Goal: Find specific page/section: Find specific page/section

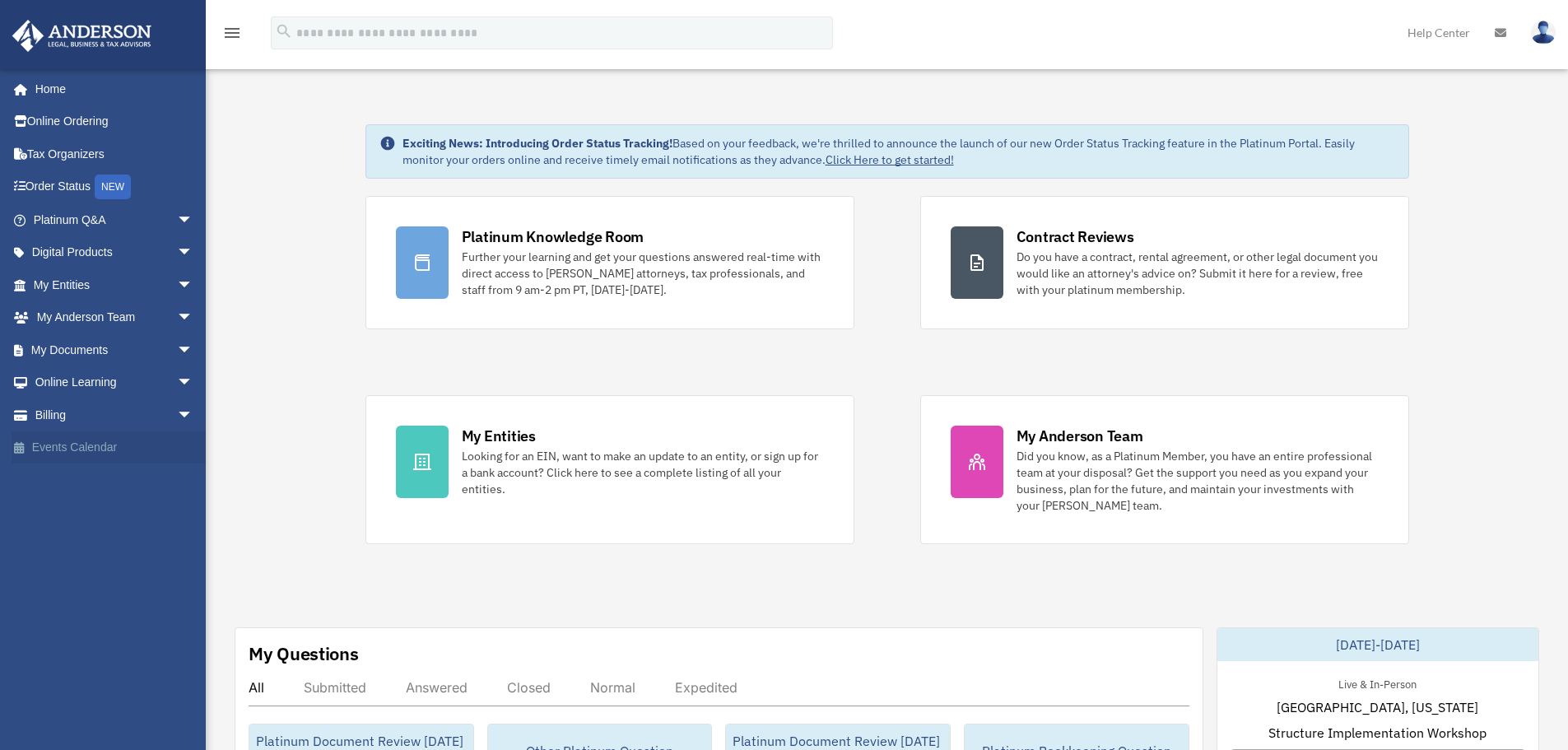
click at [133, 437] on link "Events Calendar" at bounding box center [114, 447] width 207 height 33
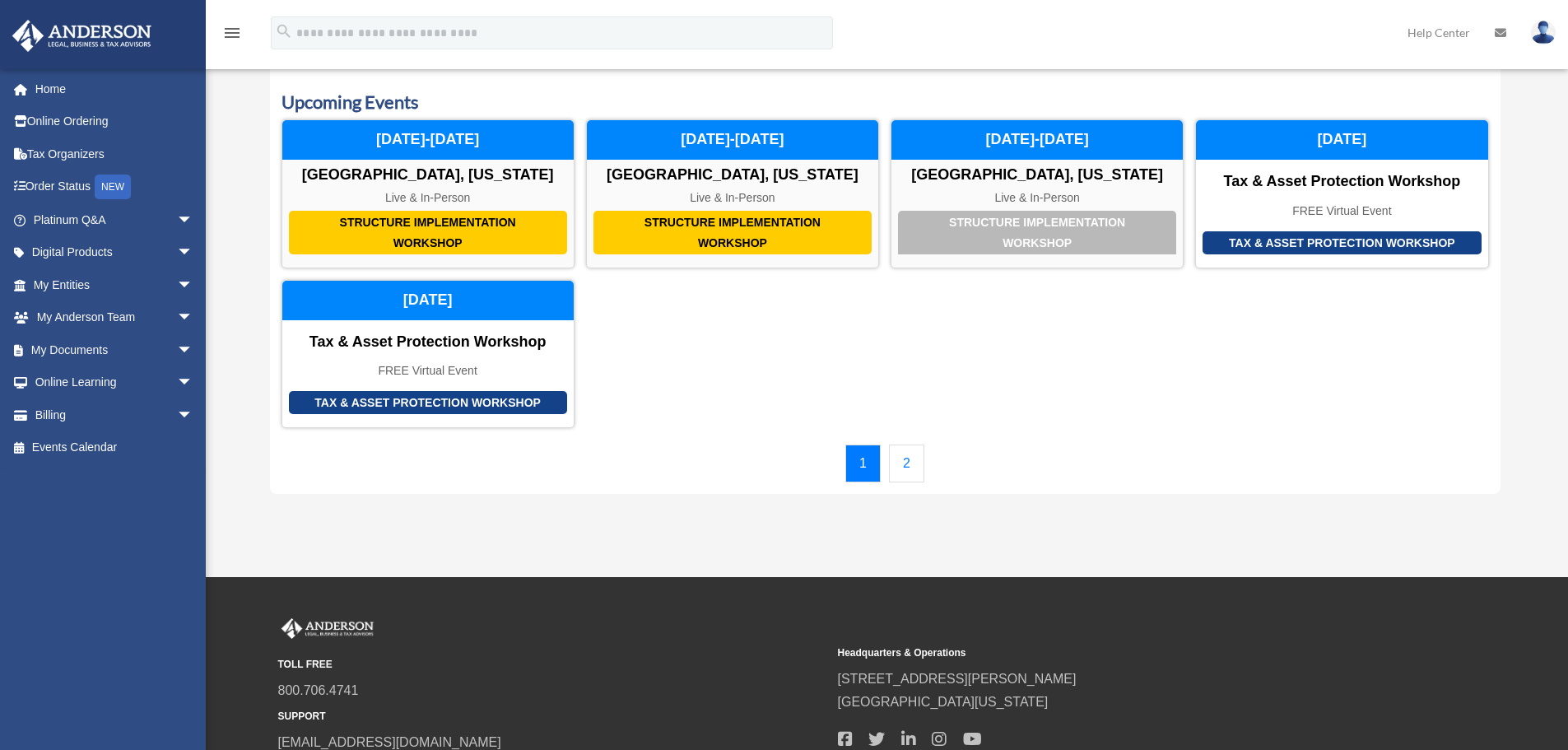
scroll to position [83, 0]
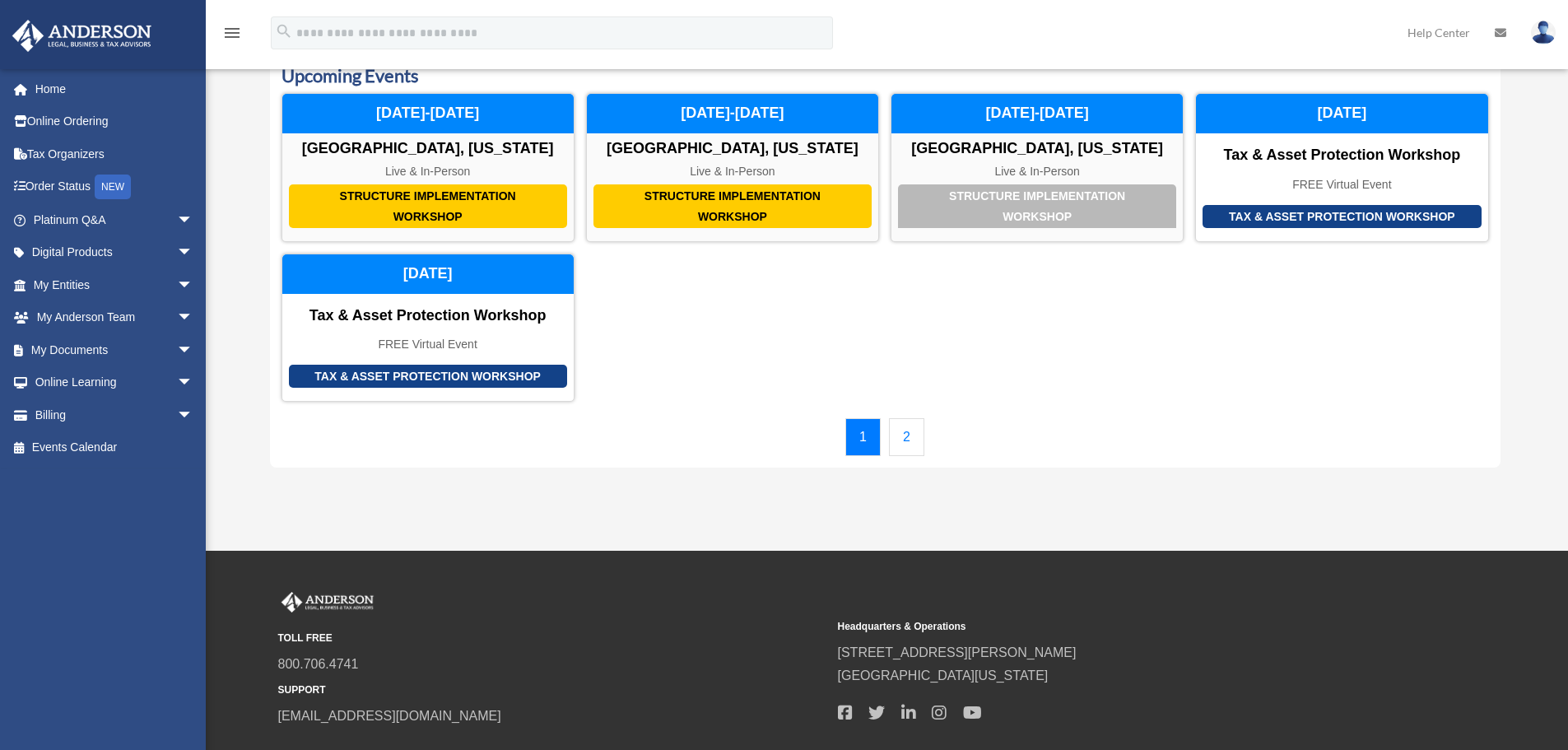
click at [906, 447] on link "2" at bounding box center [907, 437] width 35 height 38
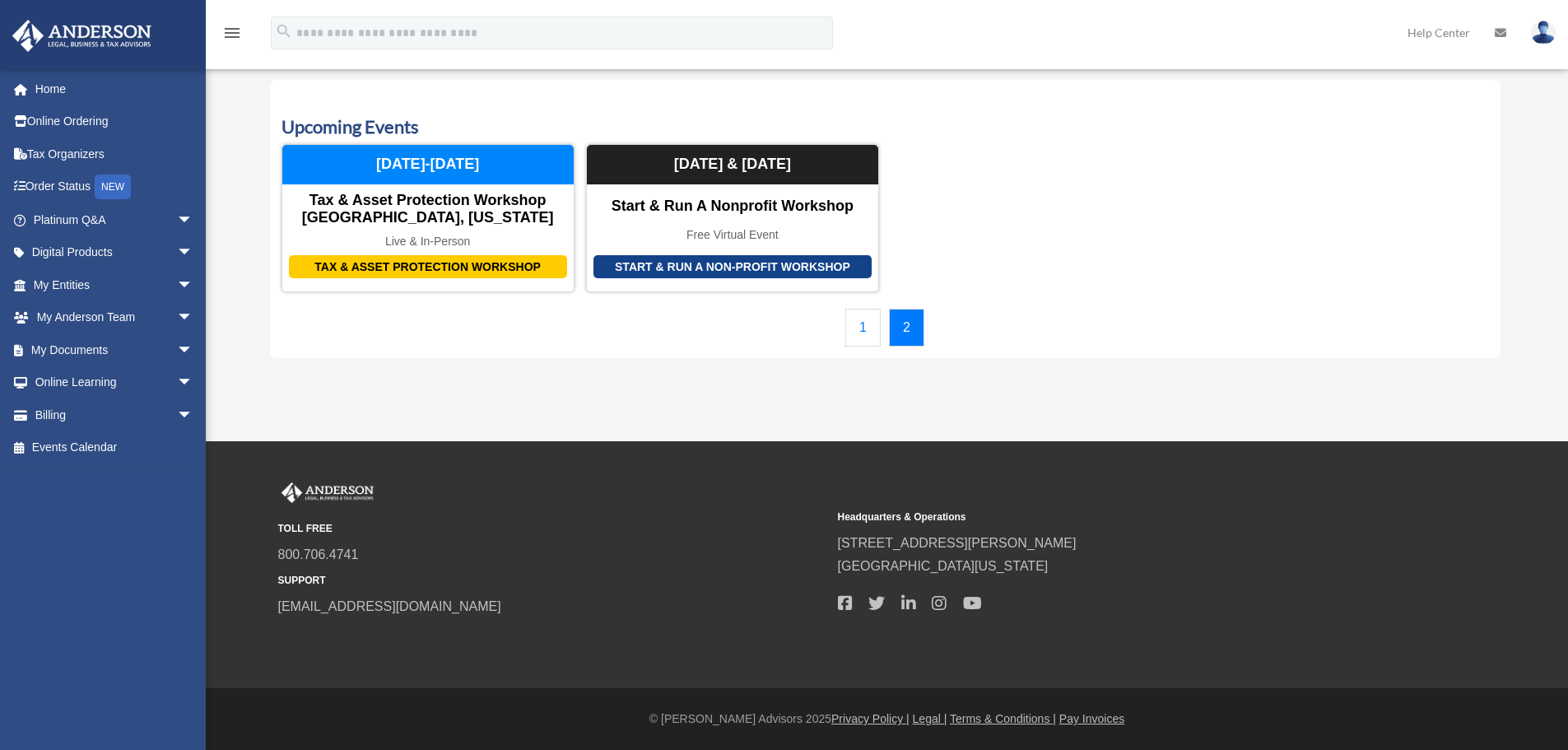
scroll to position [31, 0]
click at [870, 338] on link "1" at bounding box center [863, 328] width 35 height 38
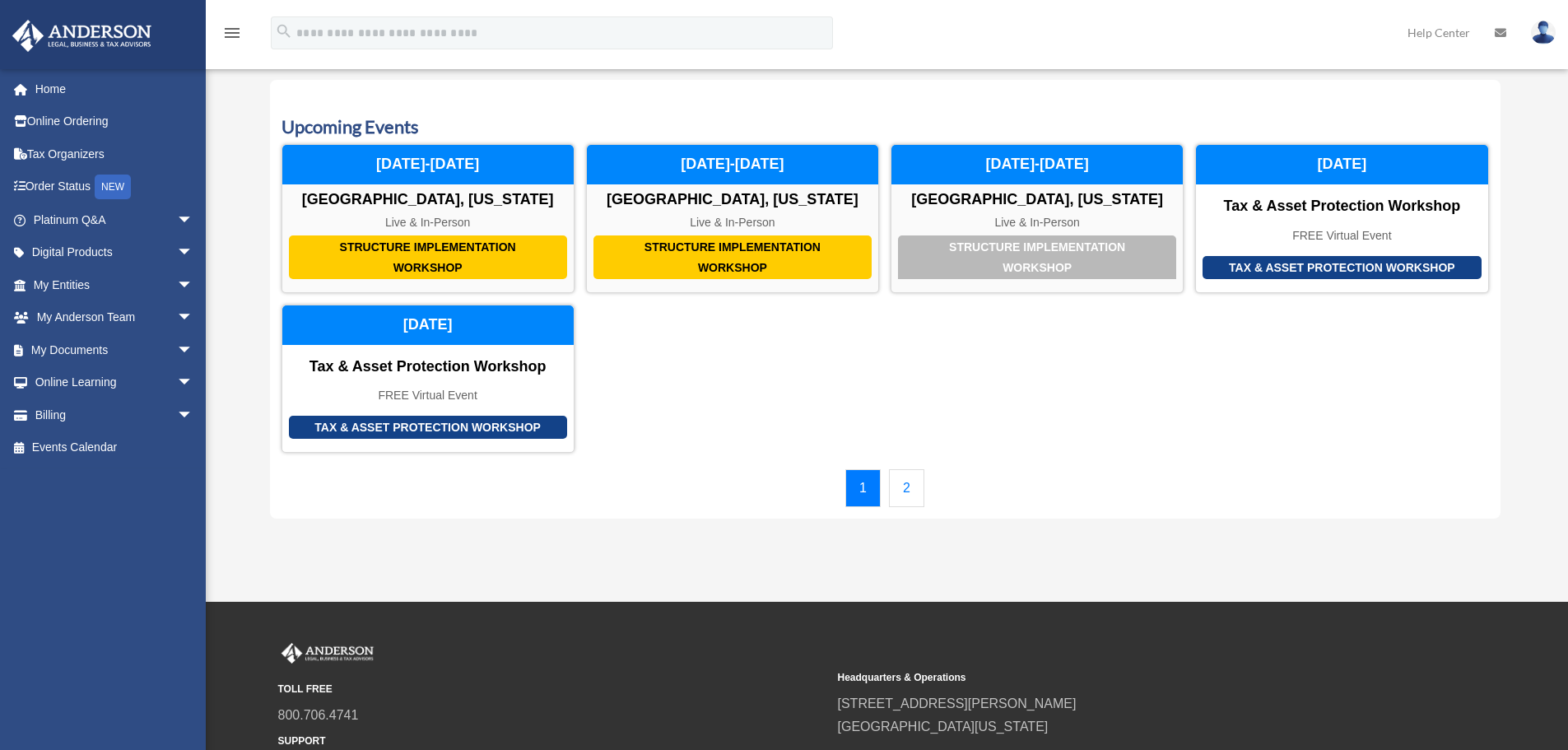
click at [895, 488] on link "2" at bounding box center [907, 488] width 35 height 38
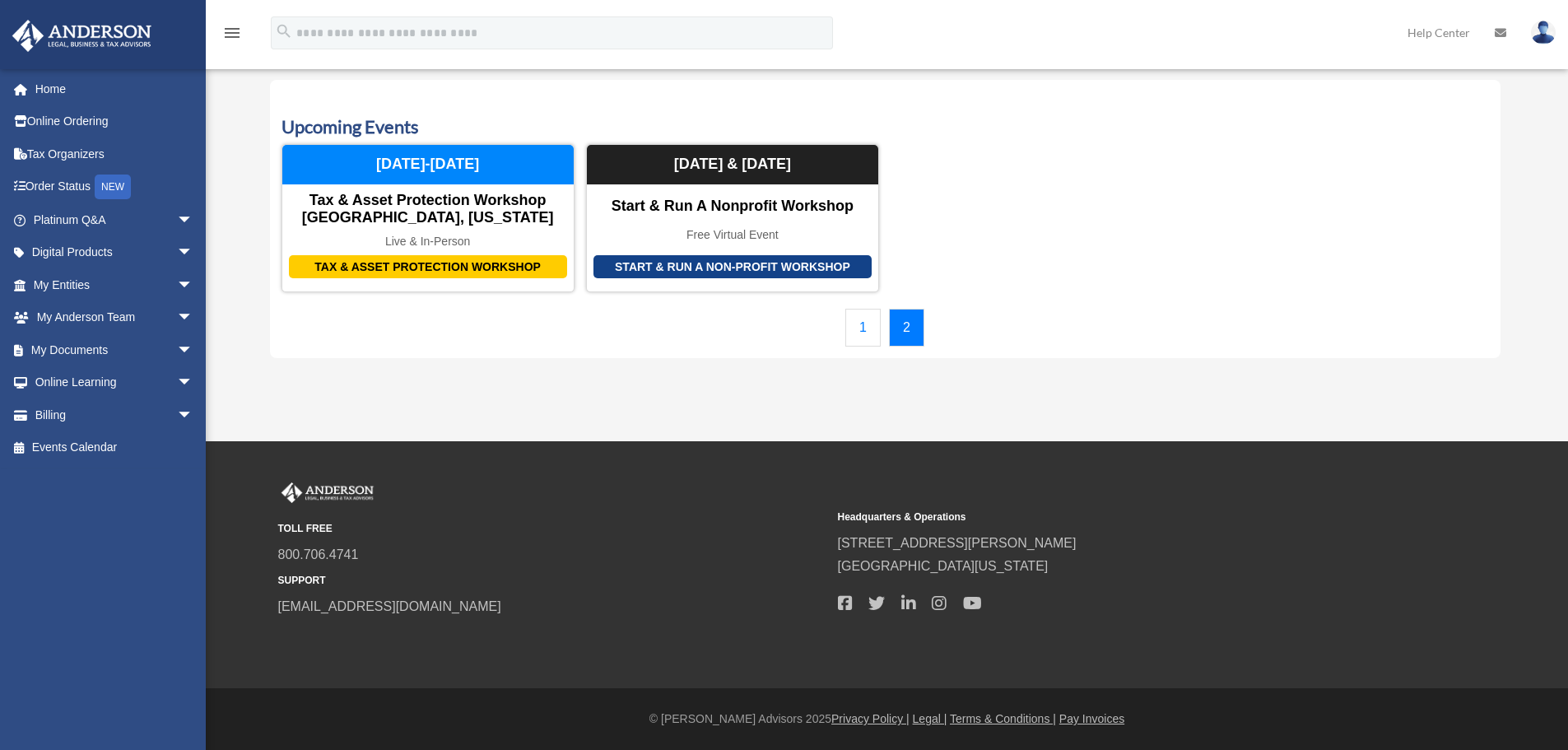
click at [864, 336] on link "1" at bounding box center [863, 328] width 35 height 38
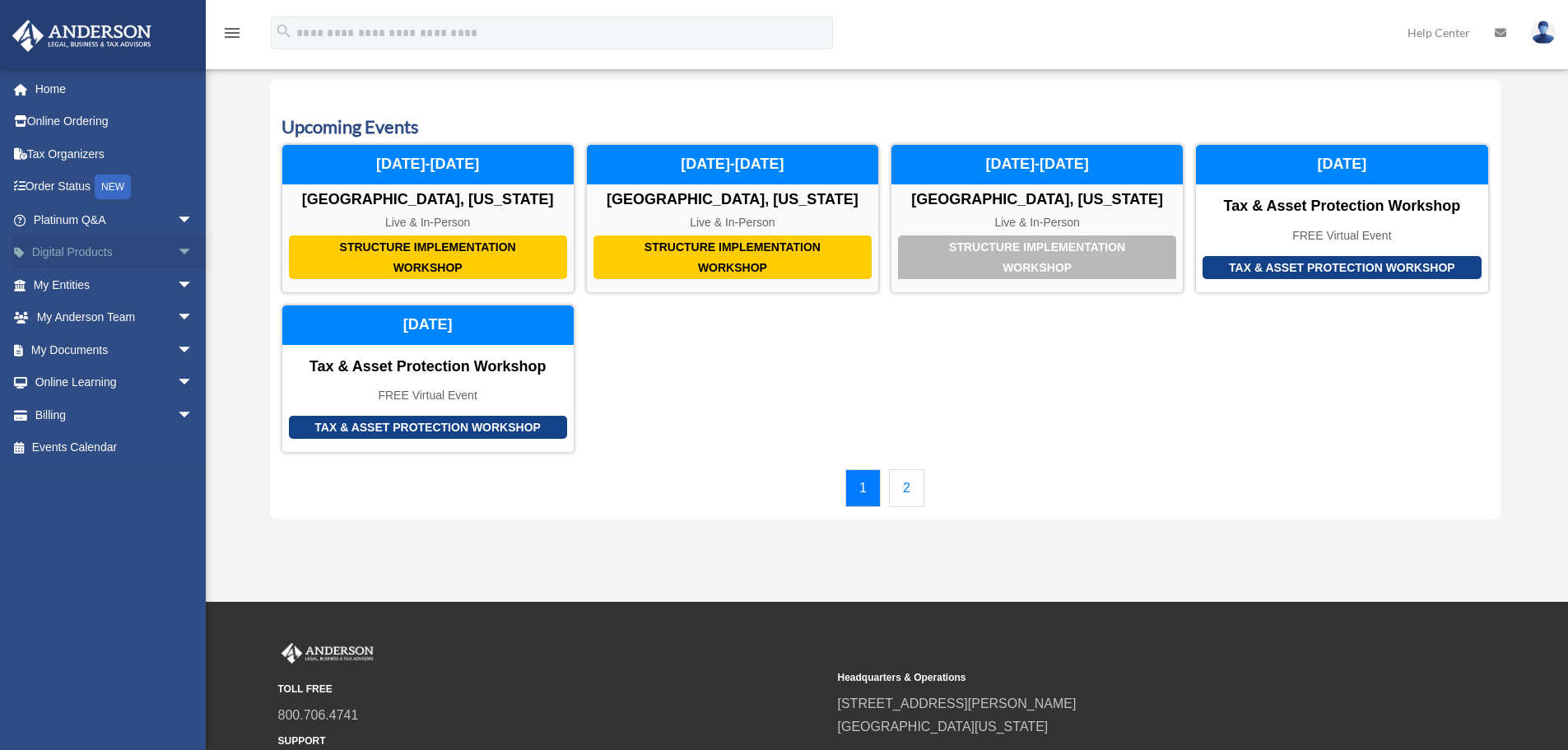
click at [177, 257] on span "arrow_drop_down" at bounding box center [193, 253] width 33 height 34
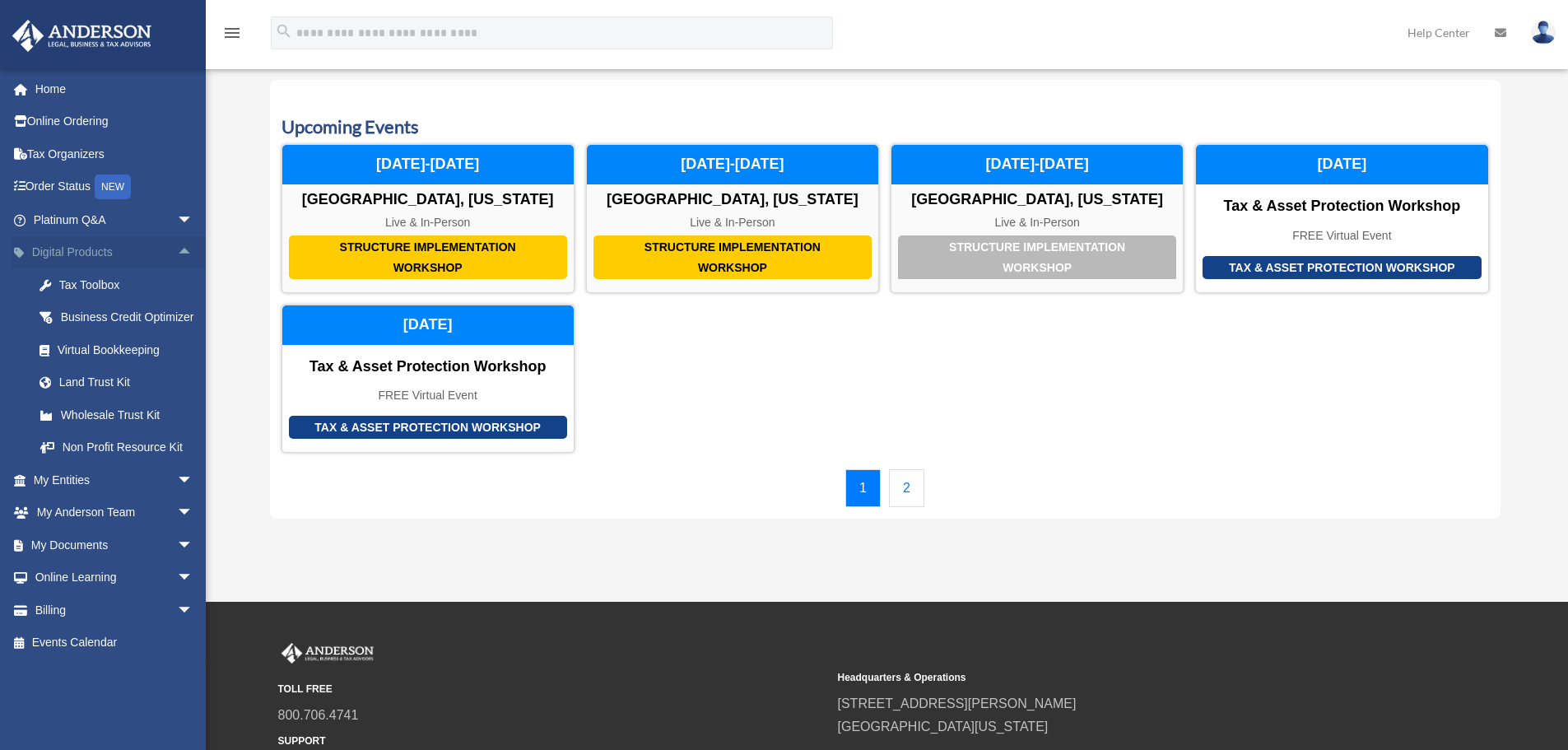
click at [177, 254] on span "arrow_drop_up" at bounding box center [193, 253] width 33 height 34
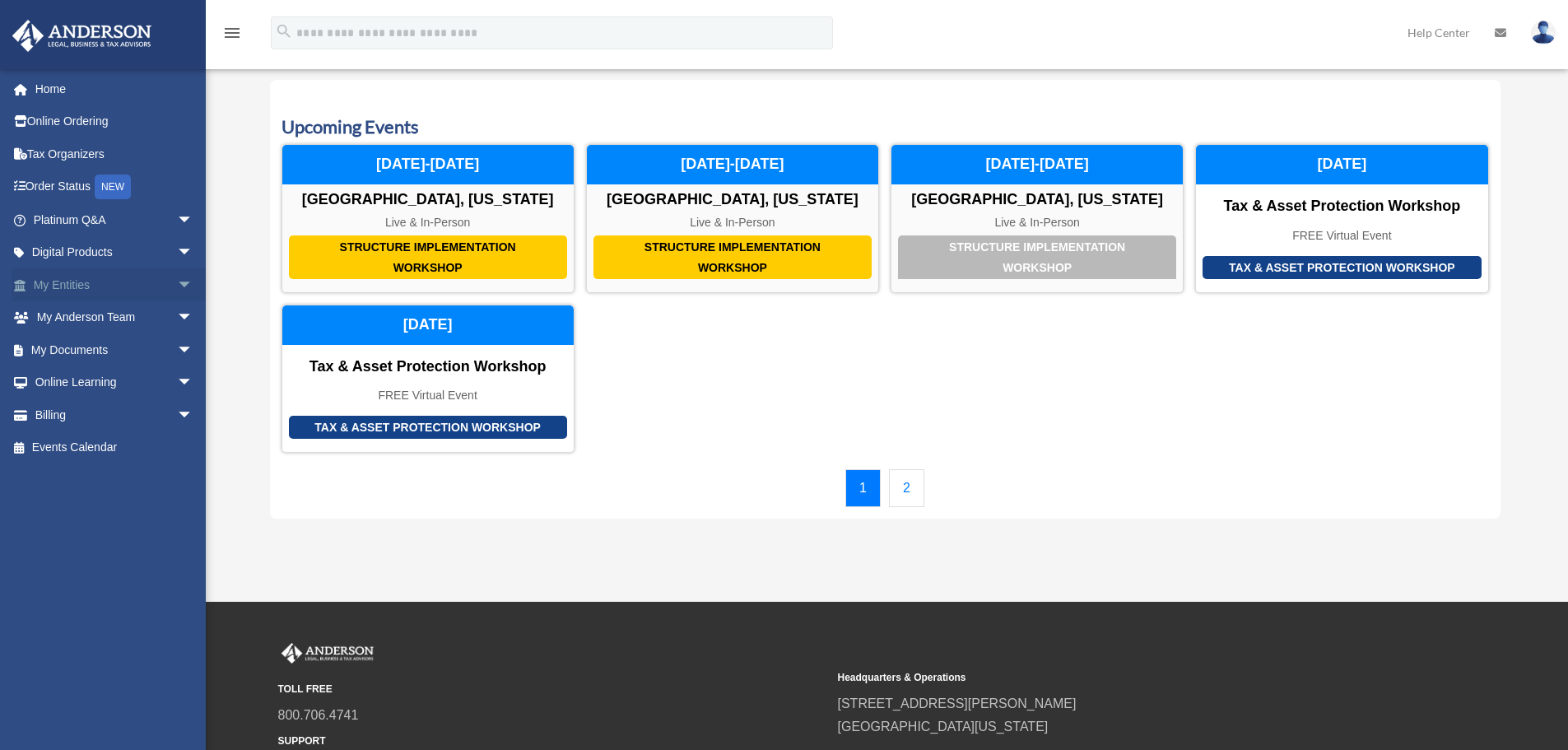
click at [177, 287] on span "arrow_drop_down" at bounding box center [193, 285] width 33 height 34
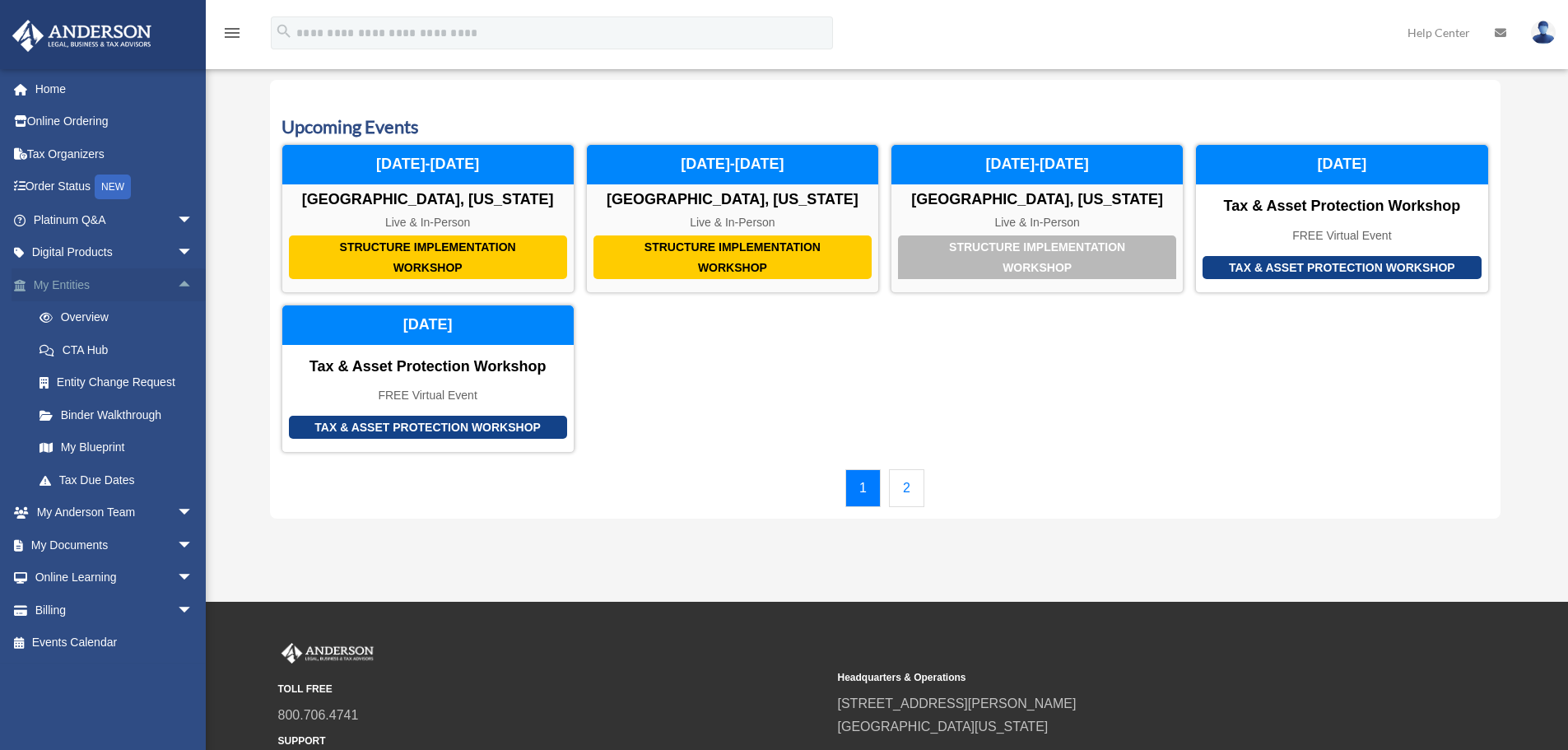
click at [177, 288] on span "arrow_drop_up" at bounding box center [193, 285] width 33 height 34
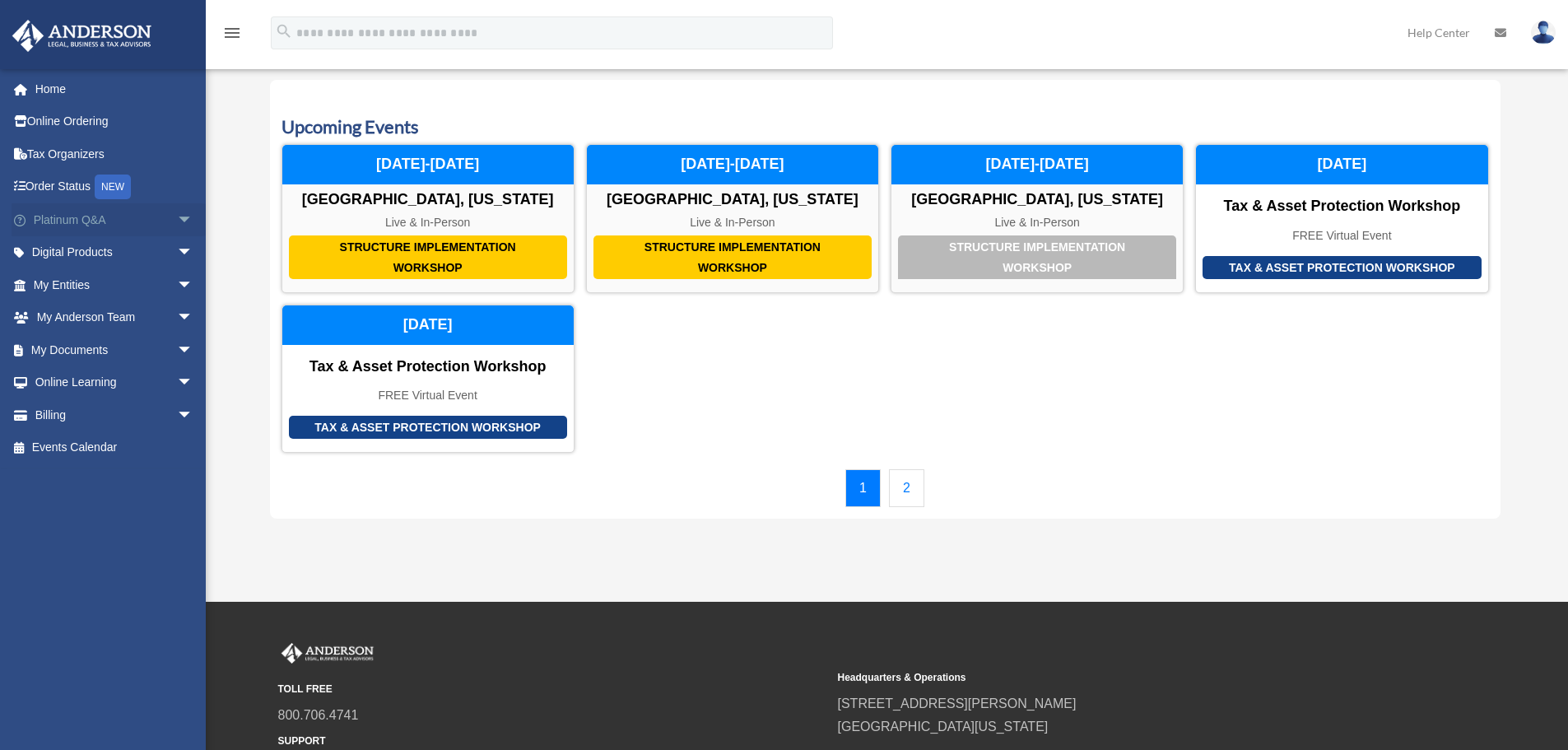
click at [177, 231] on span "arrow_drop_down" at bounding box center [193, 220] width 33 height 34
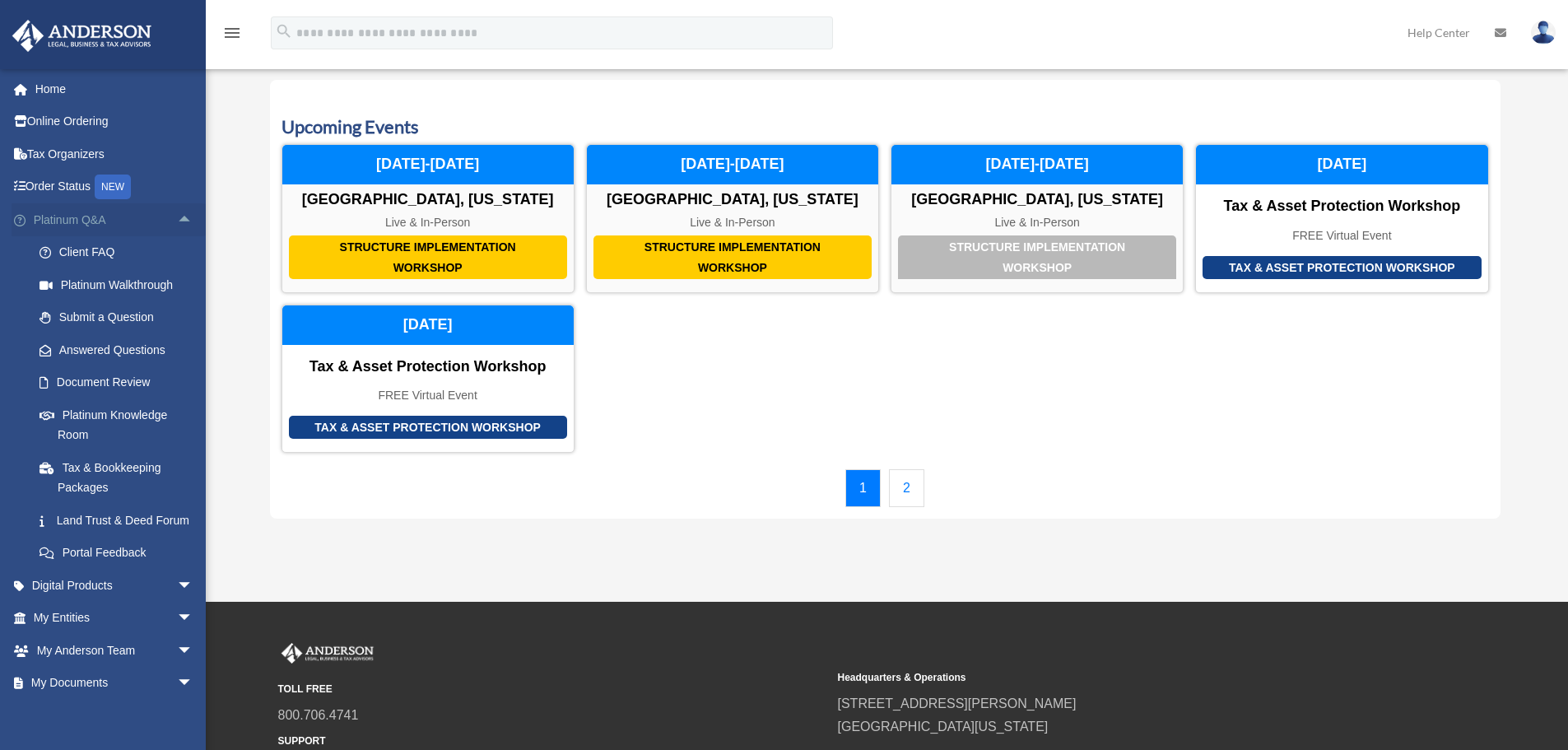
click at [177, 218] on span "arrow_drop_up" at bounding box center [193, 220] width 33 height 34
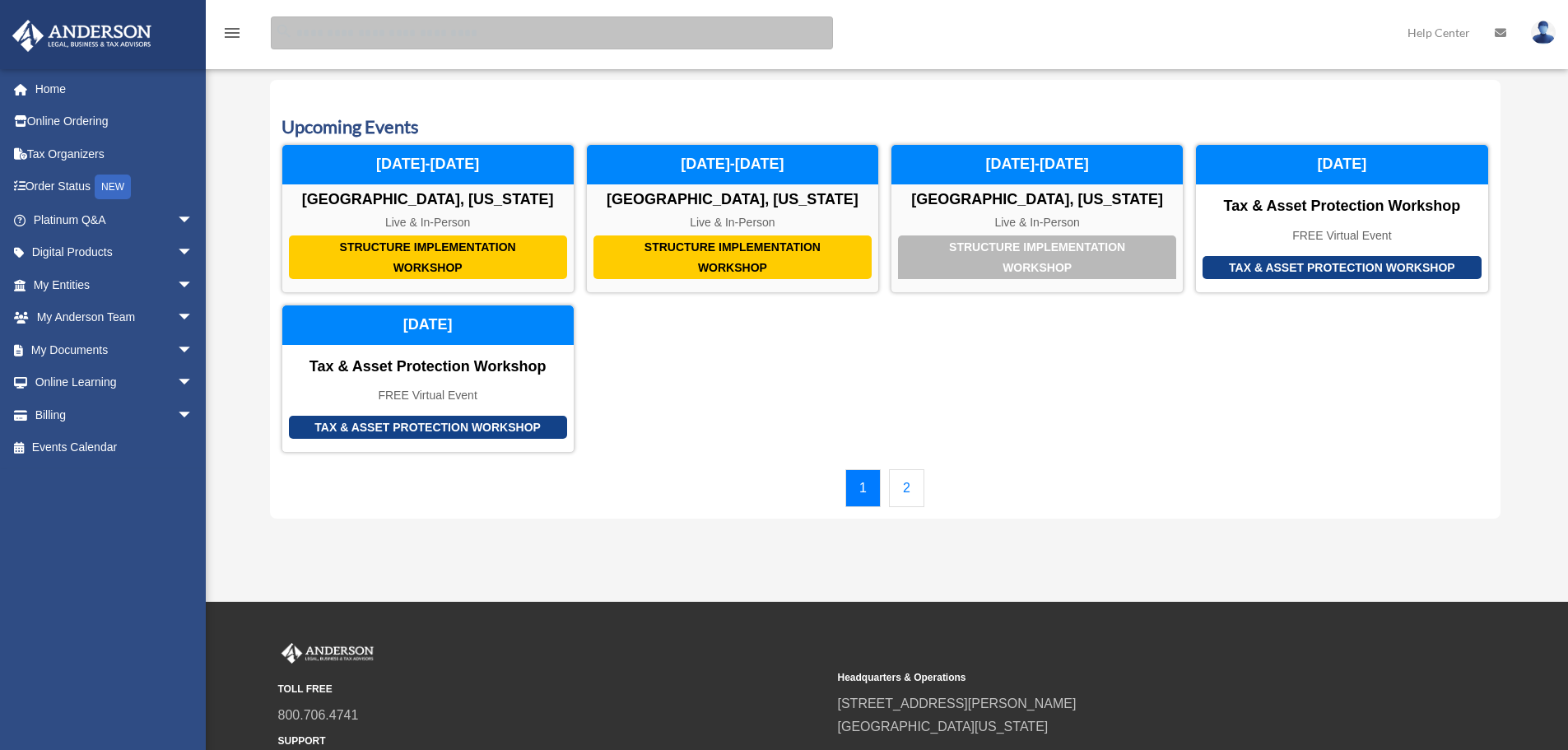
click at [400, 32] on input "search" at bounding box center [552, 33] width 563 height 33
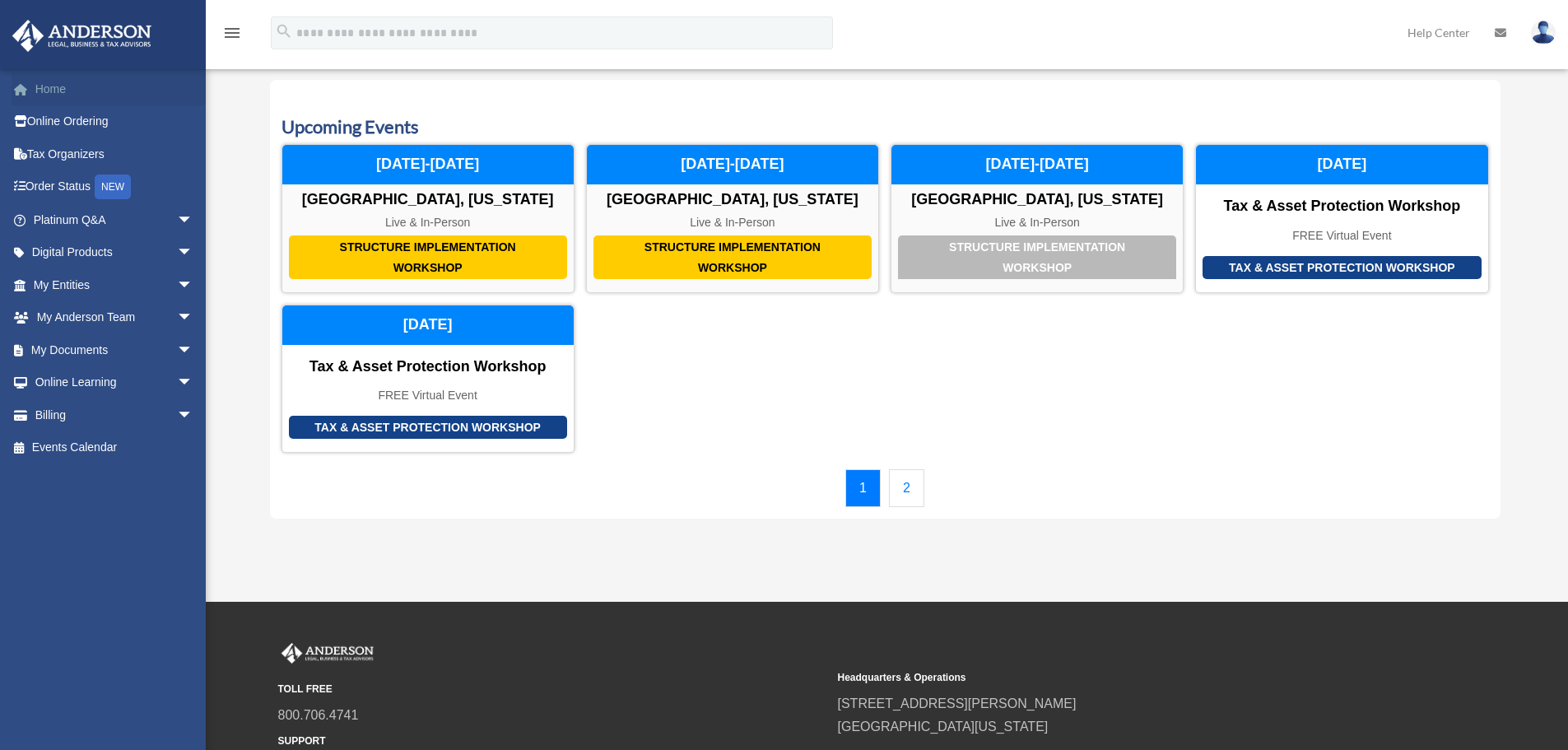
click at [62, 85] on link "Home" at bounding box center [114, 89] width 207 height 33
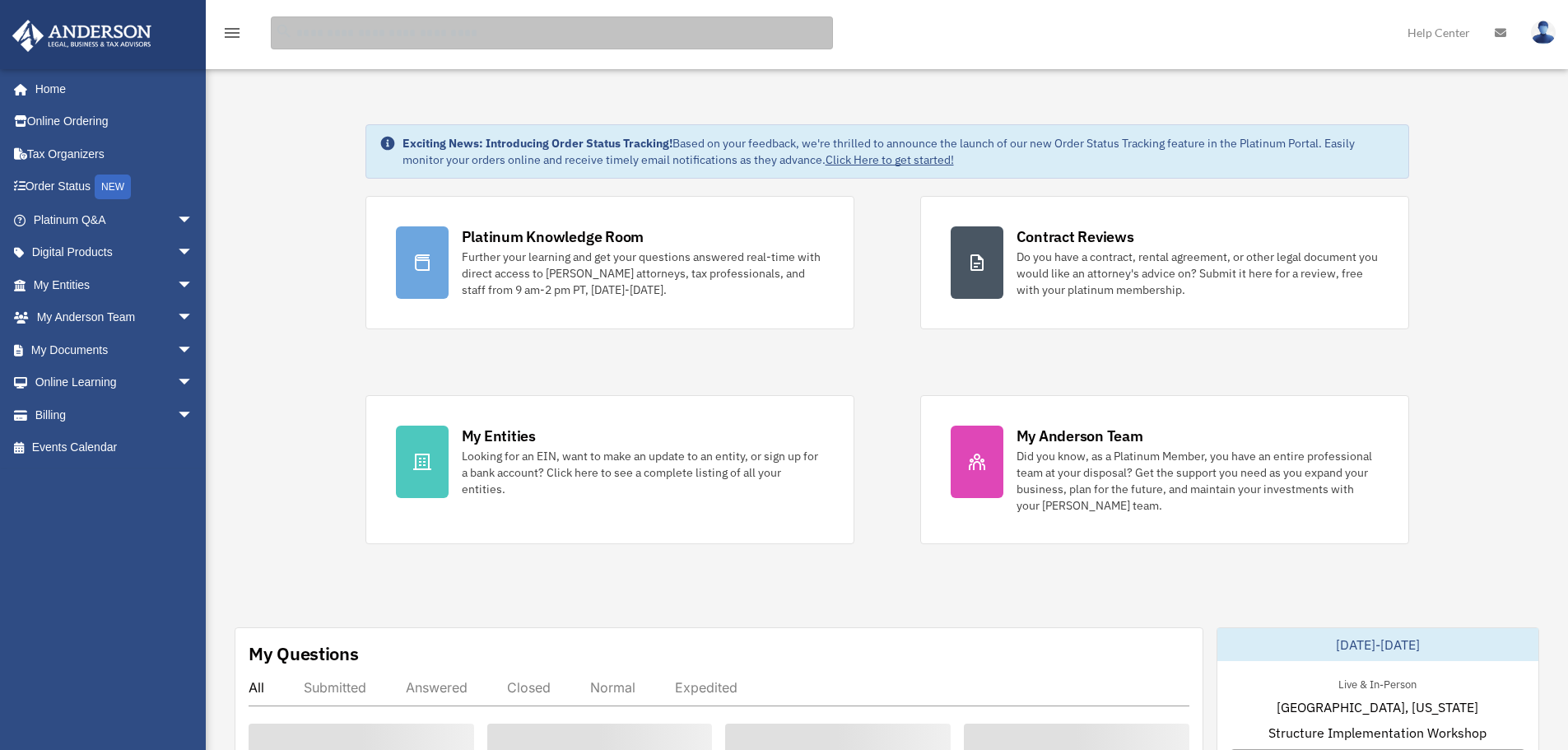
click at [359, 30] on input "search" at bounding box center [552, 33] width 563 height 33
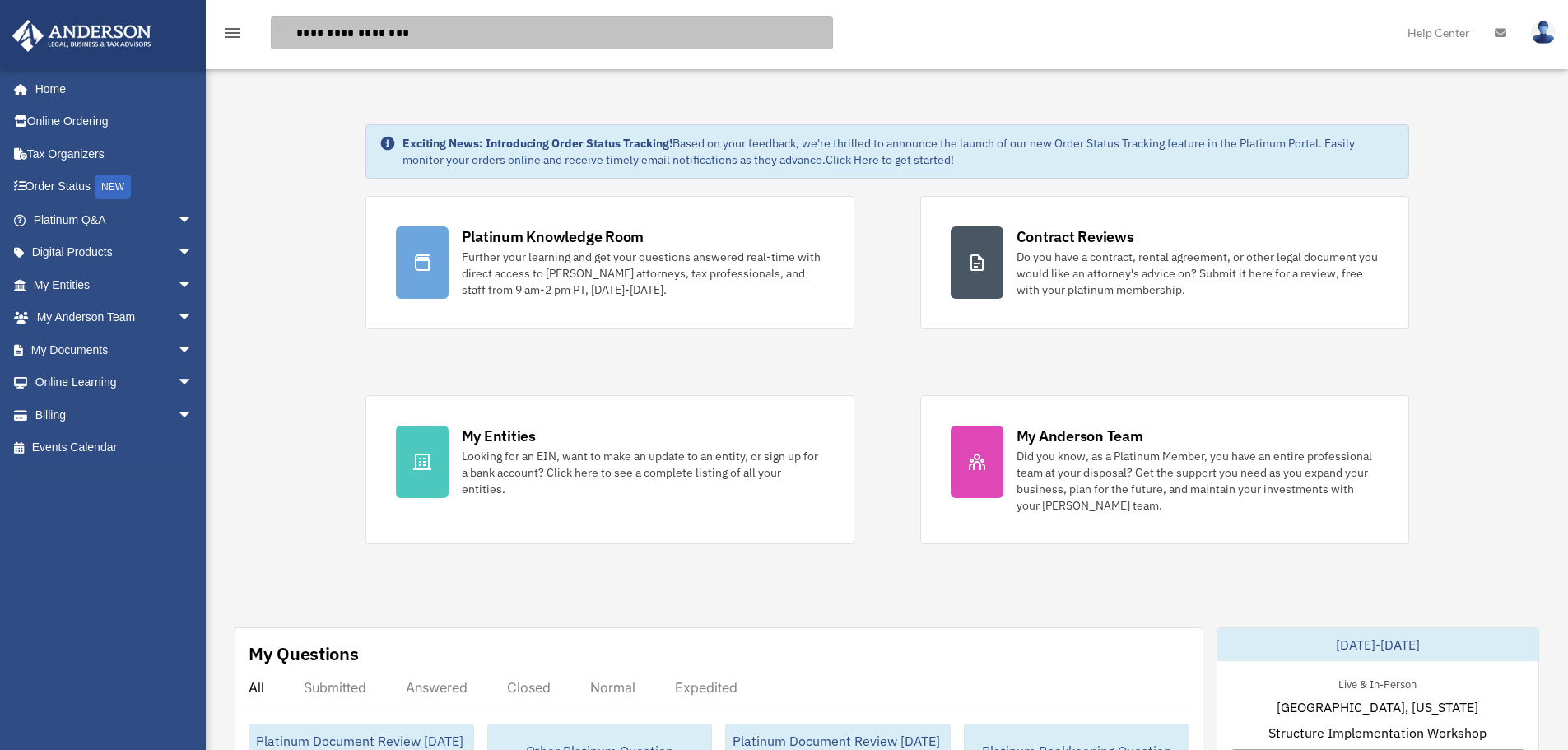
type input "**********"
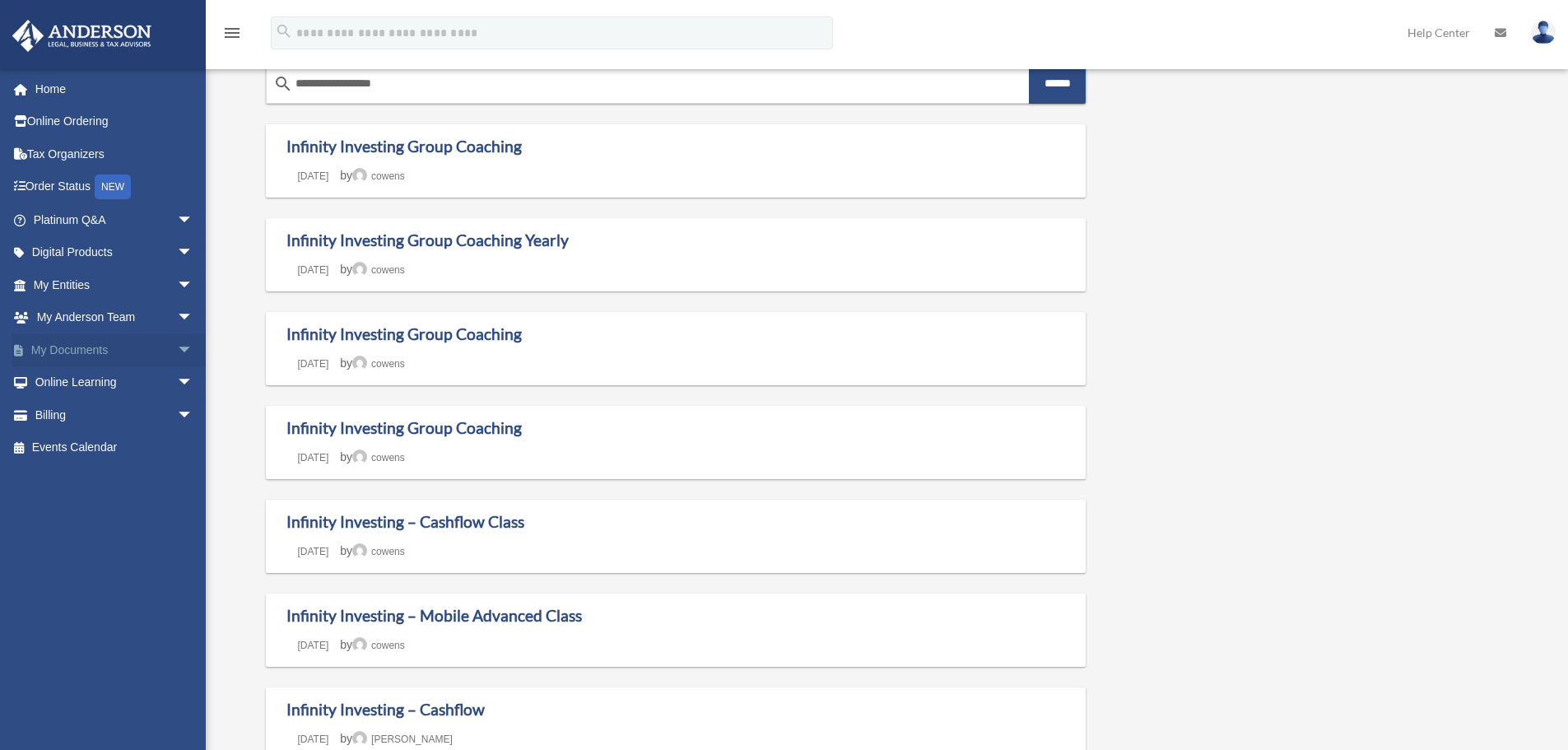
click at [124, 350] on link "My Documents arrow_drop_down" at bounding box center [114, 350] width 207 height 33
click at [177, 348] on span "arrow_drop_down" at bounding box center [193, 351] width 33 height 34
click at [177, 348] on span "arrow_drop_up" at bounding box center [193, 351] width 33 height 34
click at [177, 375] on span "arrow_drop_down" at bounding box center [193, 383] width 33 height 34
click at [177, 341] on span "arrow_drop_down" at bounding box center [193, 351] width 33 height 34
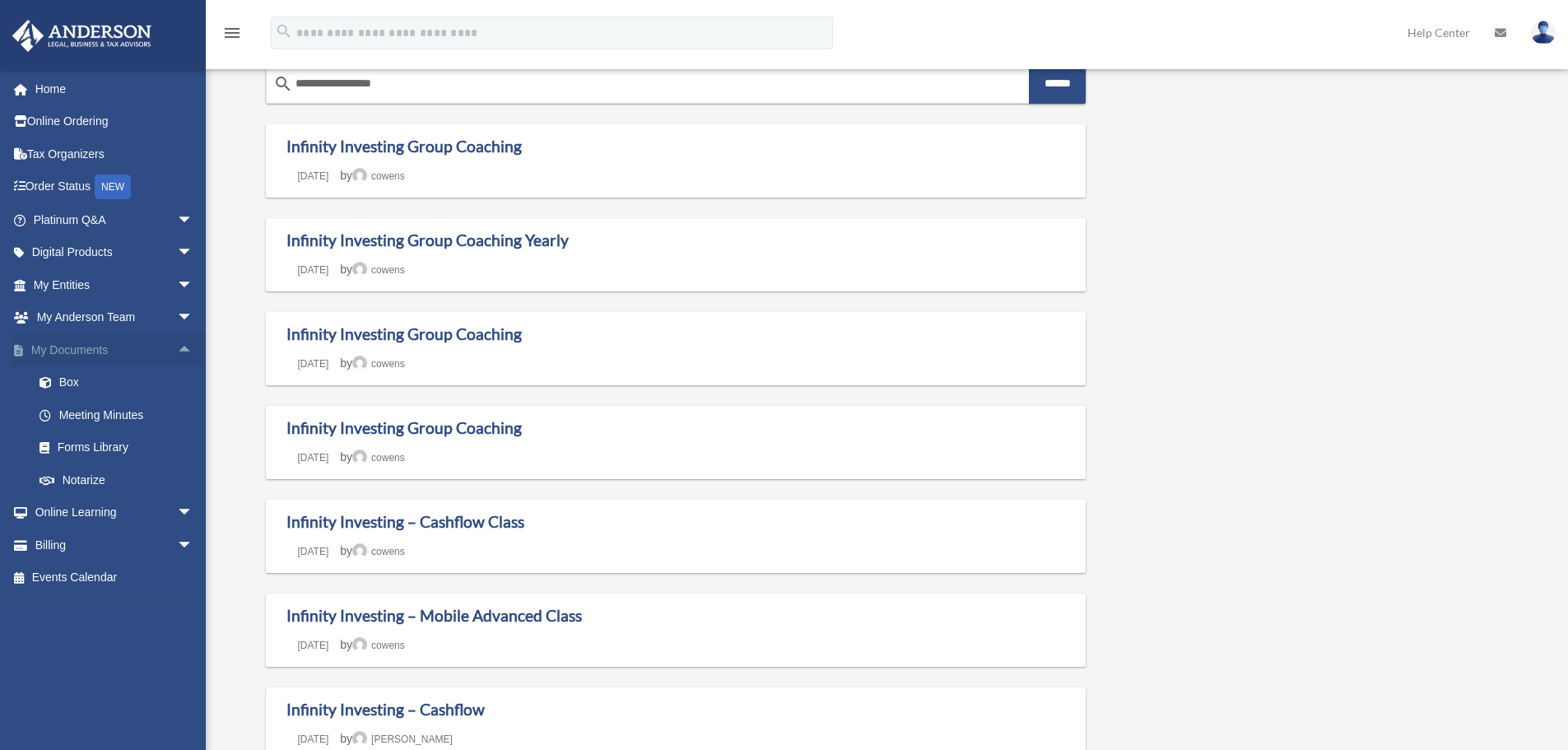
click at [177, 348] on span "arrow_drop_up" at bounding box center [193, 351] width 33 height 34
click at [177, 369] on span "arrow_drop_down" at bounding box center [193, 383] width 33 height 34
click at [177, 380] on span "arrow_drop_up" at bounding box center [193, 383] width 33 height 34
click at [177, 407] on span "arrow_drop_down" at bounding box center [193, 415] width 33 height 34
click at [177, 417] on span "arrow_drop_up" at bounding box center [193, 415] width 33 height 34
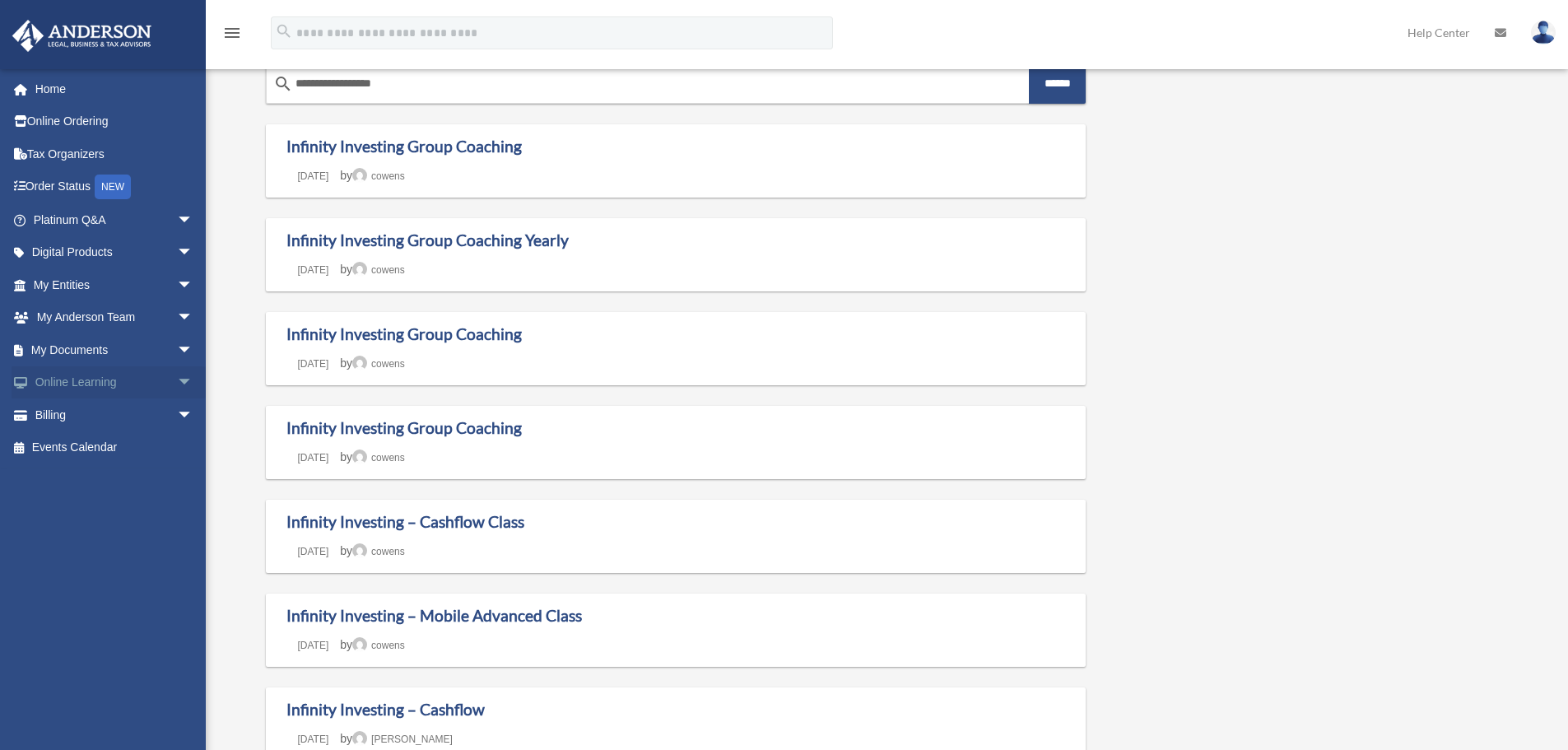
click at [177, 379] on span "arrow_drop_down" at bounding box center [193, 383] width 33 height 34
click at [177, 378] on span "arrow_drop_up" at bounding box center [193, 383] width 33 height 34
click at [177, 348] on span "arrow_drop_down" at bounding box center [193, 351] width 33 height 34
click at [177, 352] on span "arrow_drop_up" at bounding box center [193, 351] width 33 height 34
click at [177, 311] on span "arrow_drop_down" at bounding box center [193, 319] width 33 height 34
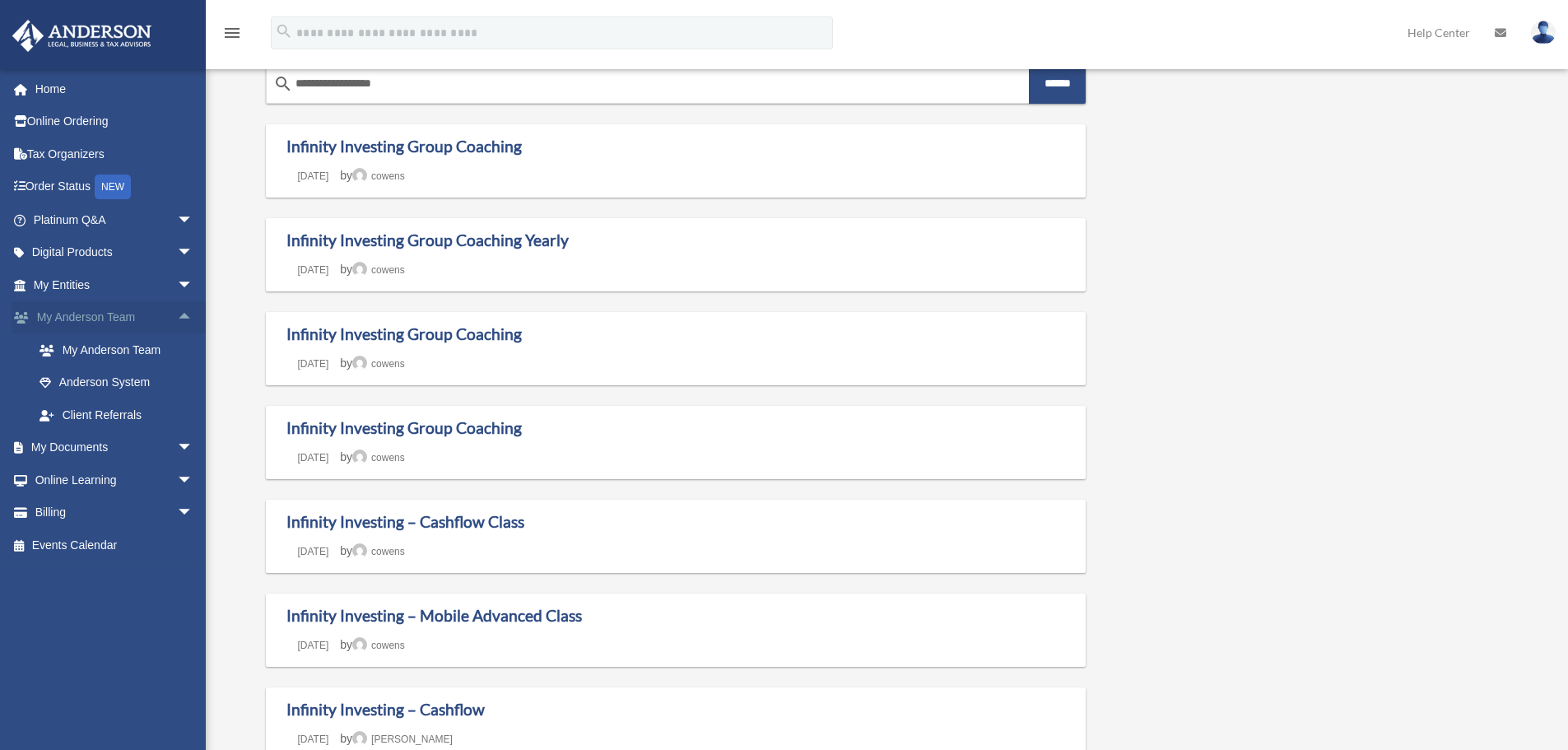
click at [177, 312] on span "arrow_drop_up" at bounding box center [193, 319] width 33 height 34
click at [177, 286] on span "arrow_drop_down" at bounding box center [193, 285] width 33 height 34
click at [177, 279] on span "arrow_drop_up" at bounding box center [193, 285] width 33 height 34
click at [177, 251] on span "arrow_drop_down" at bounding box center [193, 253] width 33 height 34
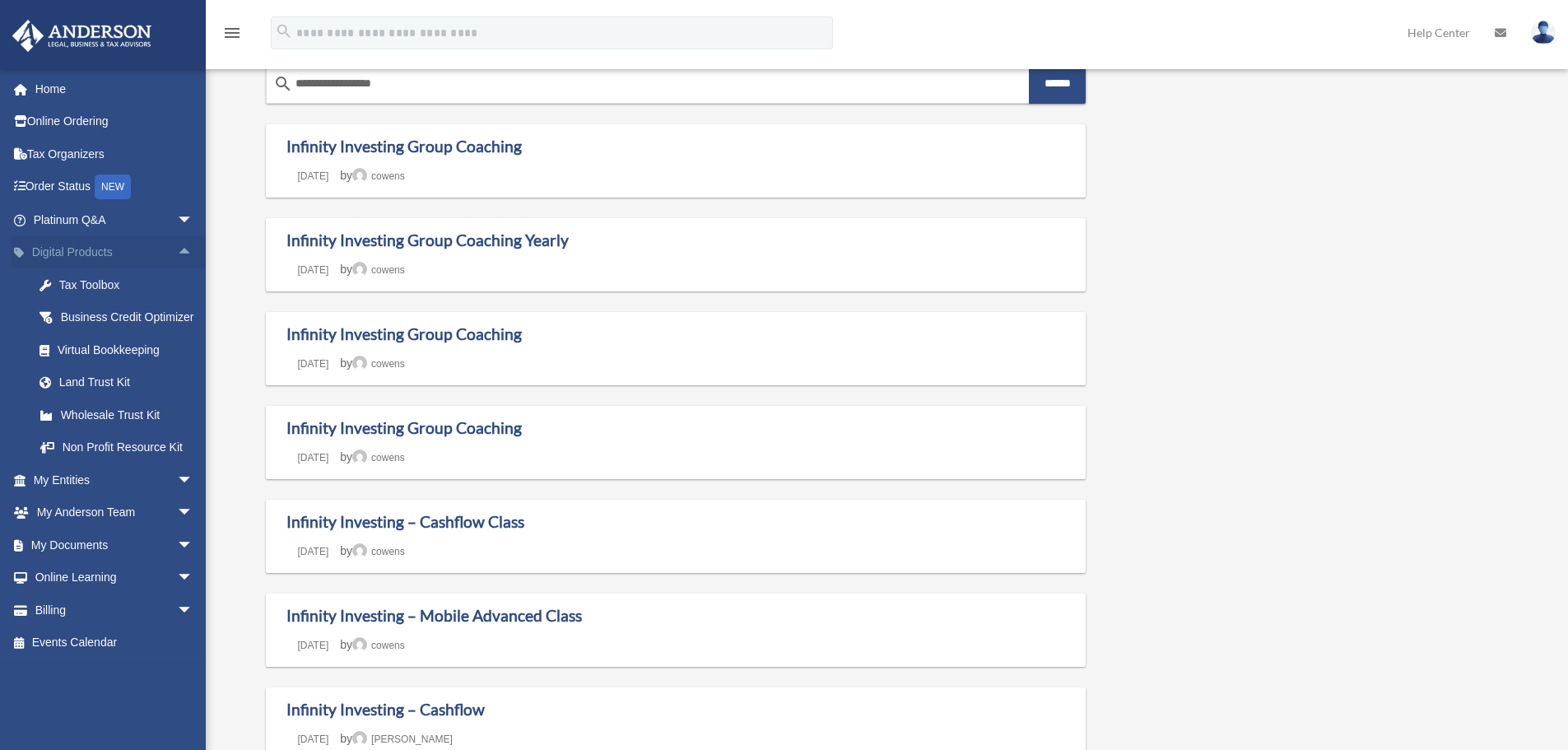
click at [177, 251] on span "arrow_drop_up" at bounding box center [193, 253] width 33 height 34
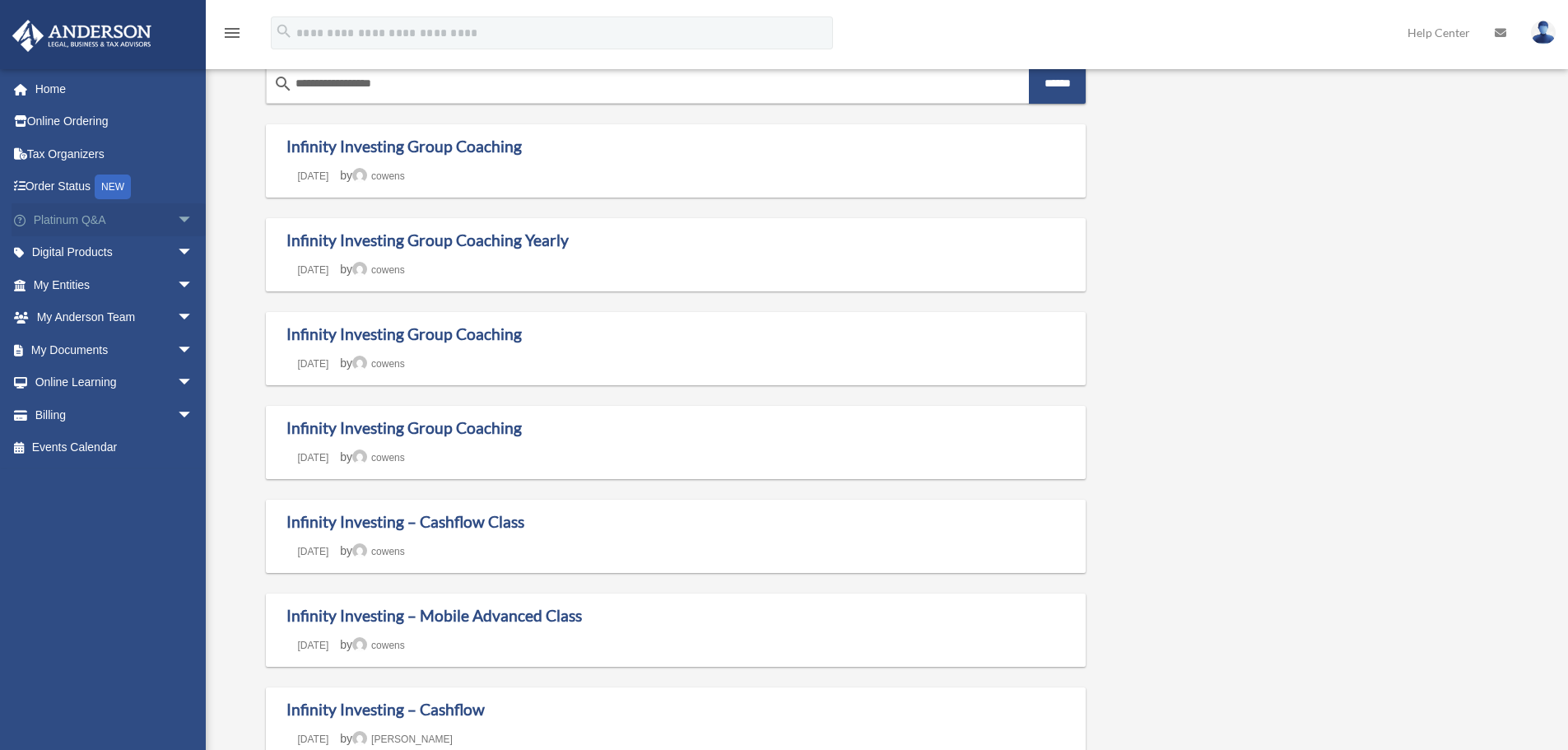
click at [177, 230] on span "arrow_drop_down" at bounding box center [193, 220] width 33 height 34
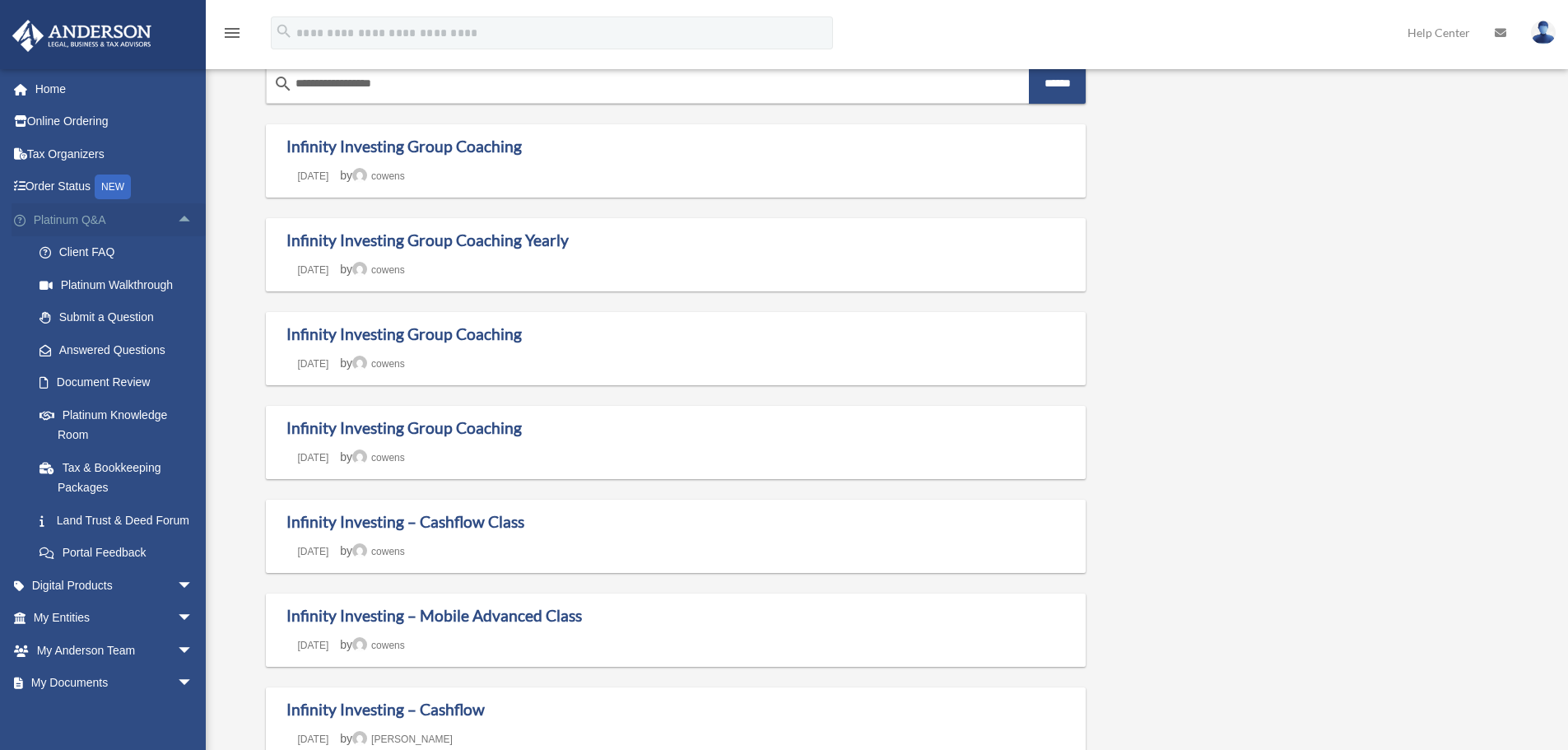
click at [177, 219] on span "arrow_drop_up" at bounding box center [193, 220] width 33 height 34
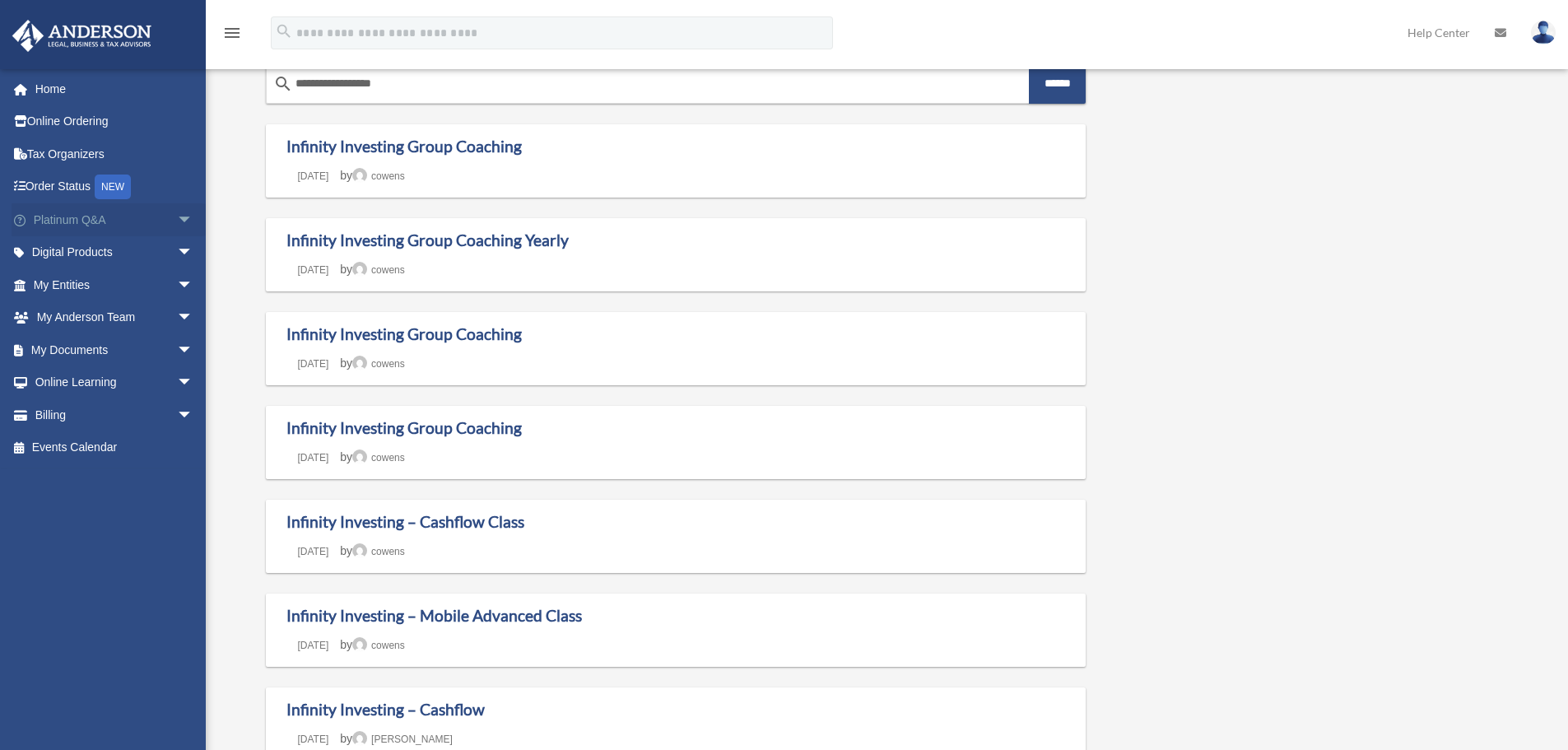
click at [177, 219] on span "arrow_drop_down" at bounding box center [193, 220] width 33 height 34
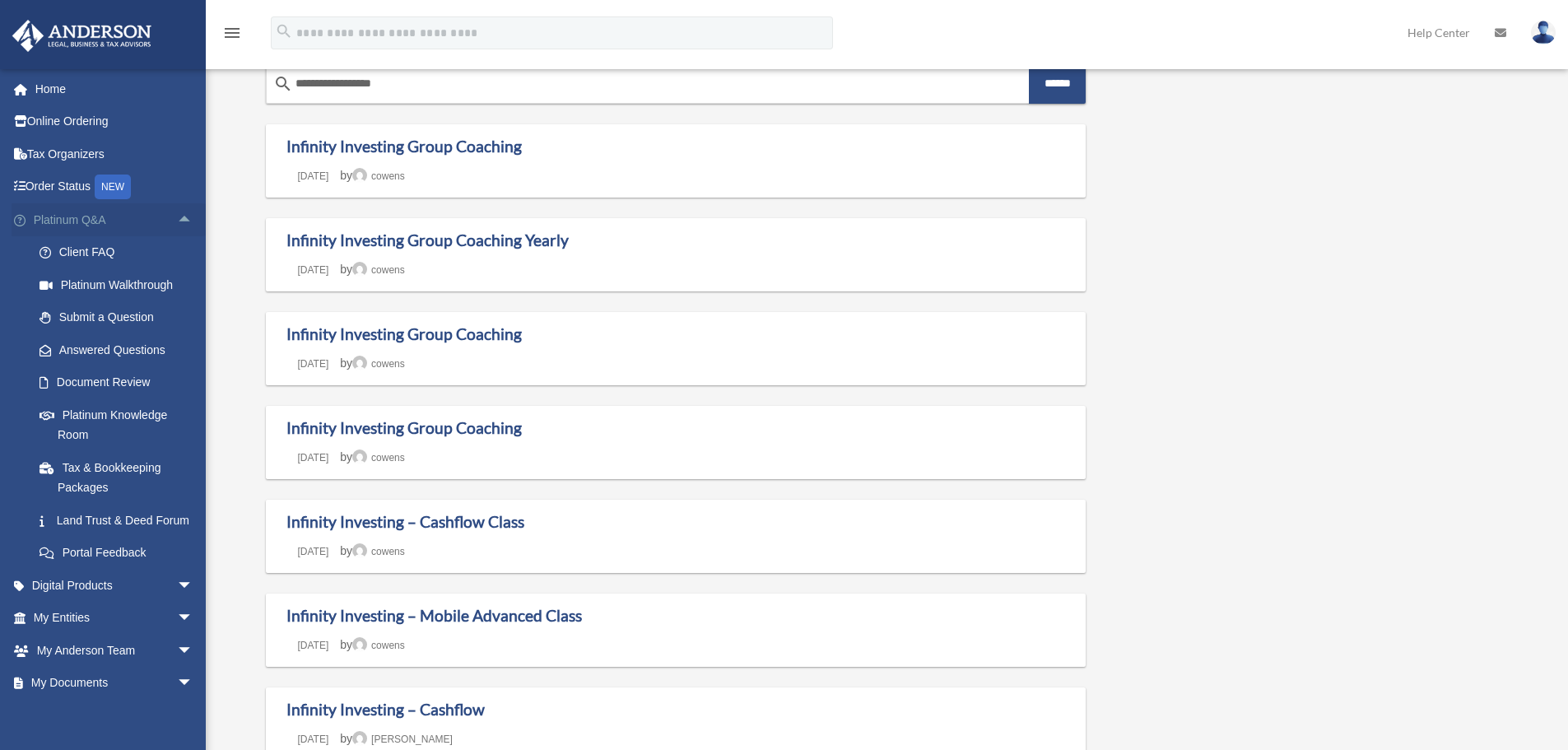
click at [177, 219] on span "arrow_drop_up" at bounding box center [193, 220] width 33 height 34
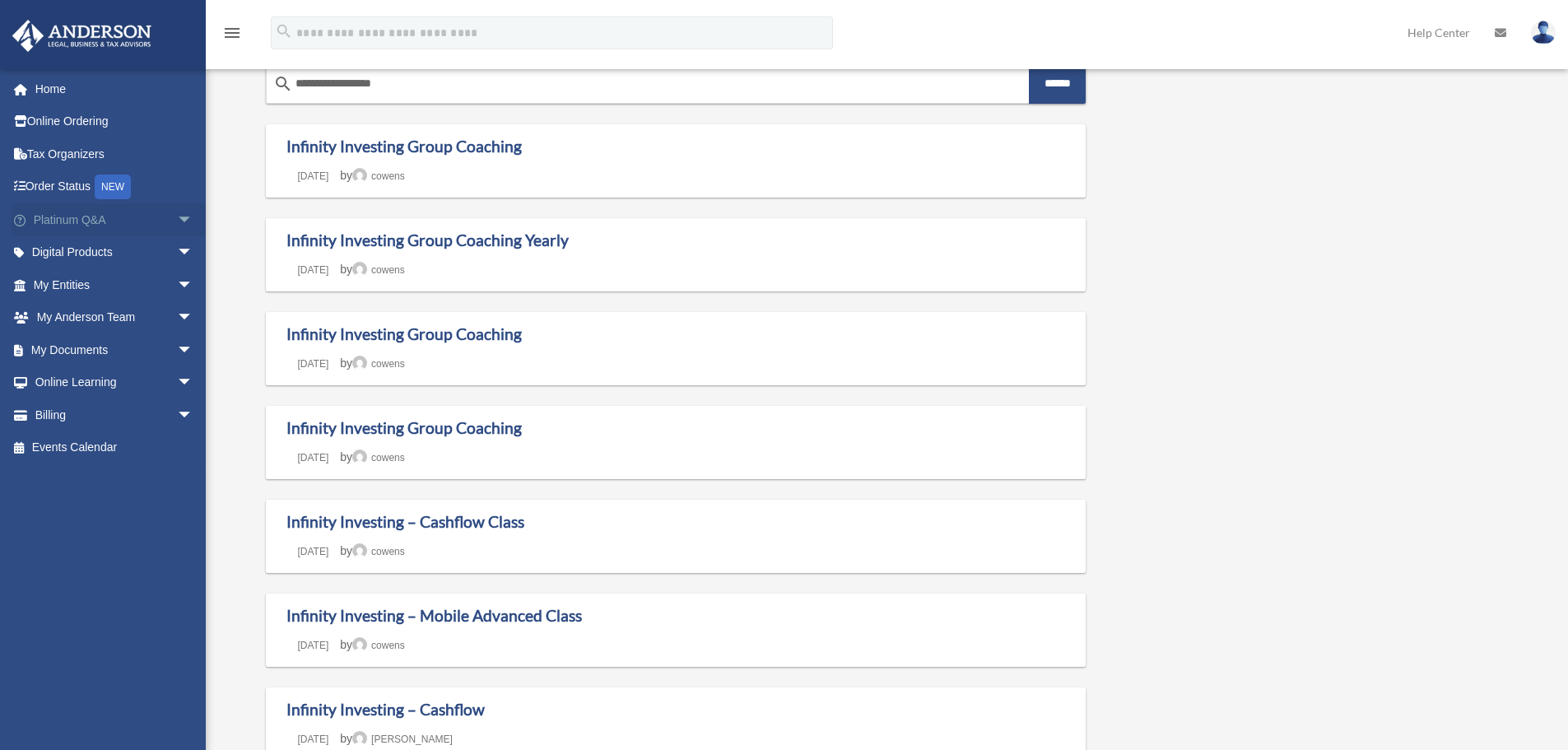
click at [177, 212] on span "arrow_drop_down" at bounding box center [193, 220] width 33 height 34
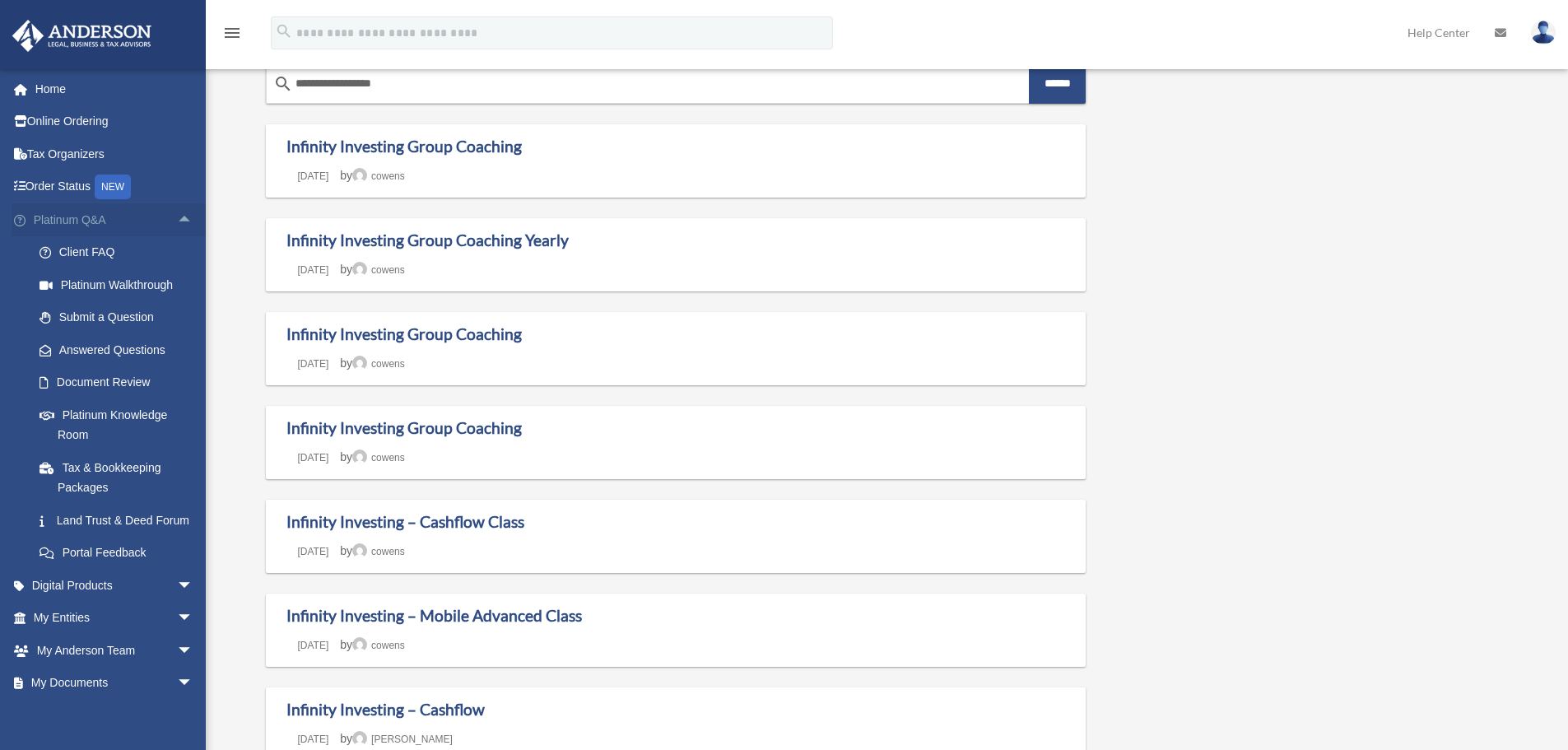
click at [177, 212] on span "arrow_drop_up" at bounding box center [193, 220] width 33 height 34
